Goal: Task Accomplishment & Management: Manage account settings

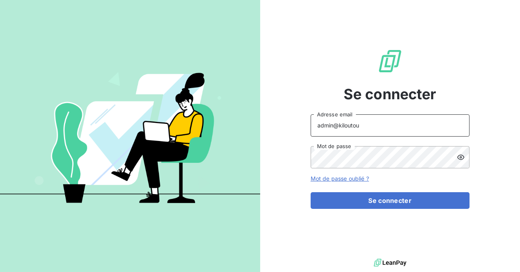
click at [363, 124] on input "admin@kiloutou" at bounding box center [390, 125] width 159 height 22
click at [311, 192] on button "Se connecter" at bounding box center [390, 200] width 159 height 17
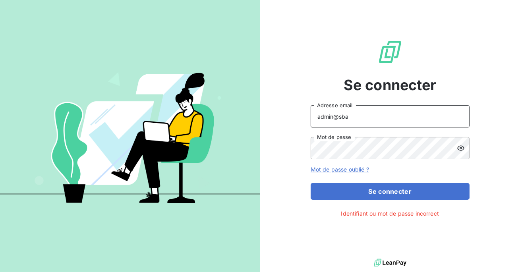
type input "admin@sbacompta"
click at [370, 182] on form "admin@sbacompta Adresse email Mot de passe Mot de passe oublié ? Se connecter" at bounding box center [390, 152] width 159 height 95
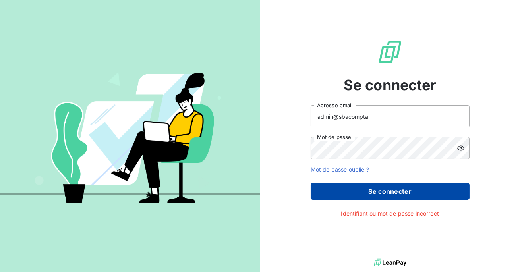
click at [369, 194] on button "Se connecter" at bounding box center [390, 191] width 159 height 17
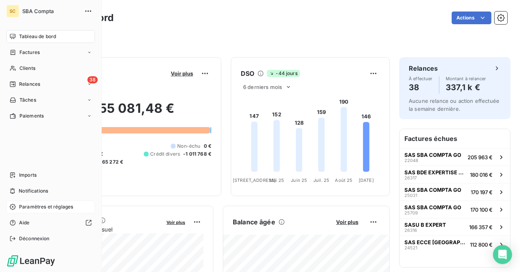
click at [30, 201] on div "Paramètres et réglages" at bounding box center [50, 207] width 89 height 13
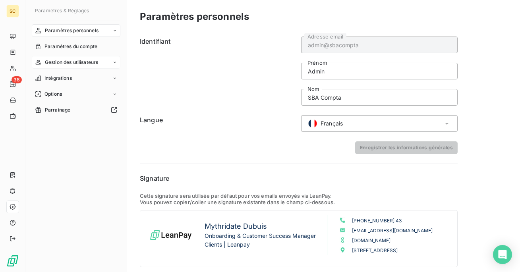
click at [74, 64] on span "Gestion des utilisateurs" at bounding box center [72, 62] width 54 height 7
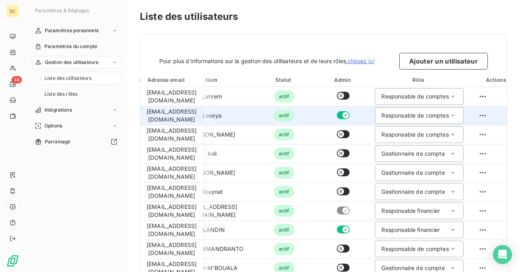
scroll to position [0, 91]
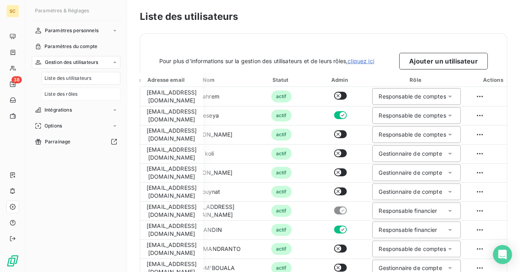
click at [71, 91] on span "Liste des rôles" at bounding box center [60, 94] width 33 height 7
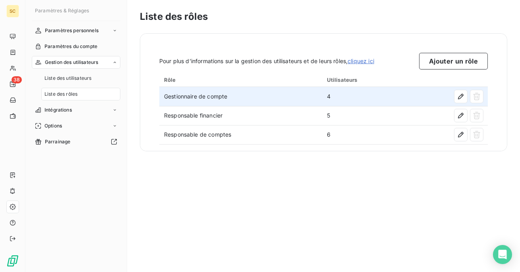
click at [252, 92] on td "Gestionnaire de compte" at bounding box center [240, 96] width 163 height 19
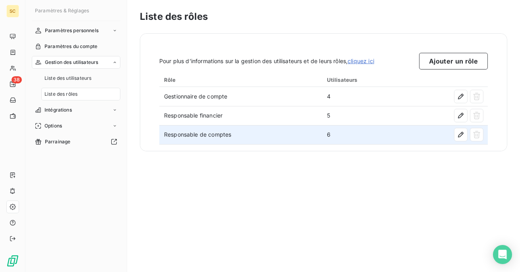
click at [268, 141] on td "Responsable de comptes" at bounding box center [240, 134] width 163 height 19
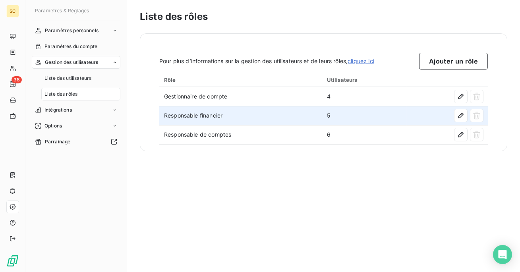
click at [276, 122] on td "Responsable financier" at bounding box center [240, 115] width 163 height 19
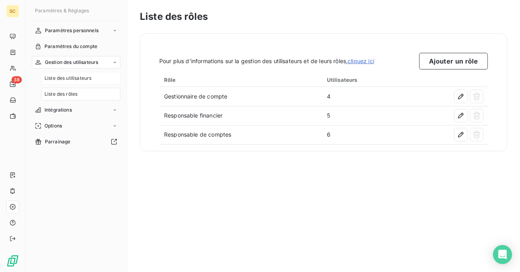
click at [76, 78] on span "Liste des utilisateurs" at bounding box center [67, 78] width 47 height 7
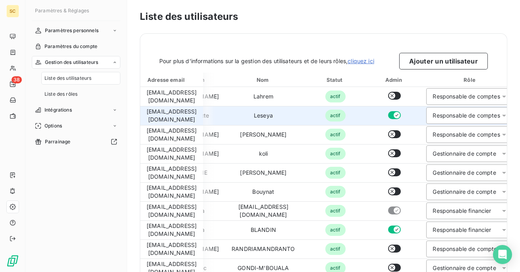
scroll to position [0, 61]
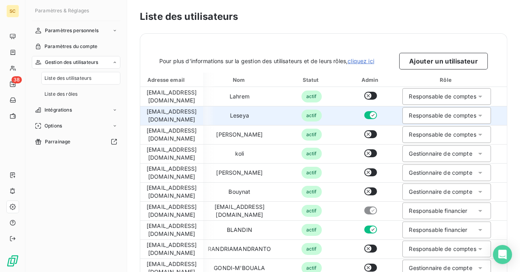
click at [447, 116] on div "Responsable de comptes" at bounding box center [442, 116] width 67 height 8
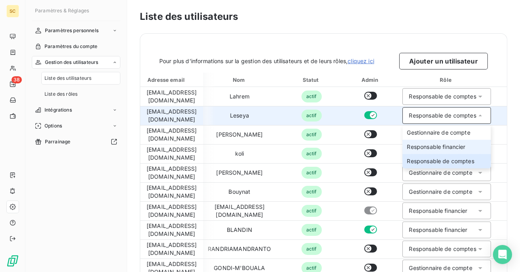
click at [435, 147] on span "Responsable financier" at bounding box center [436, 147] width 58 height 8
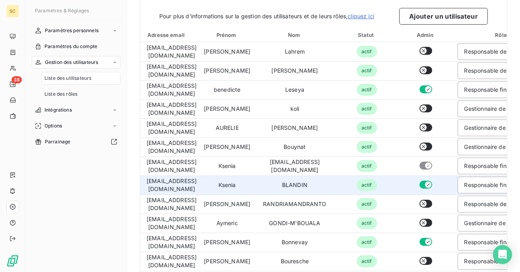
scroll to position [0, 0]
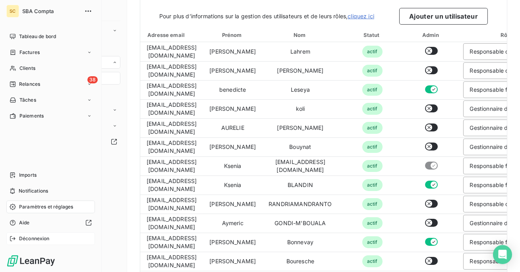
click at [13, 239] on icon at bounding box center [13, 239] width 6 height 6
